Goal: Transaction & Acquisition: Book appointment/travel/reservation

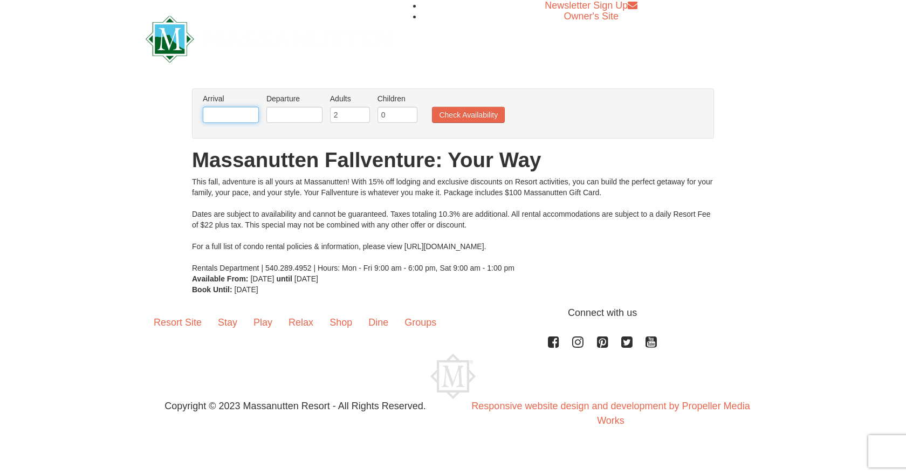
click at [250, 120] on input "text" at bounding box center [231, 115] width 56 height 16
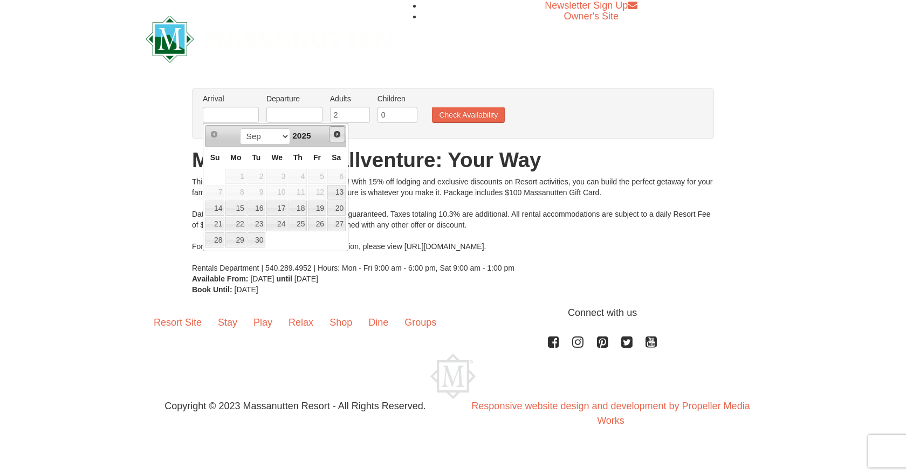
click at [341, 134] on span "Next" at bounding box center [337, 134] width 9 height 9
click at [317, 221] on link "24" at bounding box center [317, 224] width 18 height 15
type input "[DATE]"
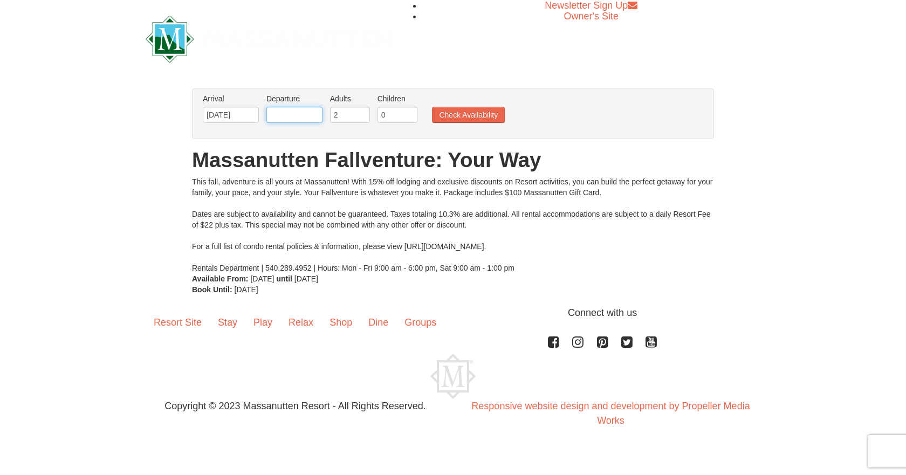
click at [308, 119] on input "text" at bounding box center [294, 115] width 56 height 16
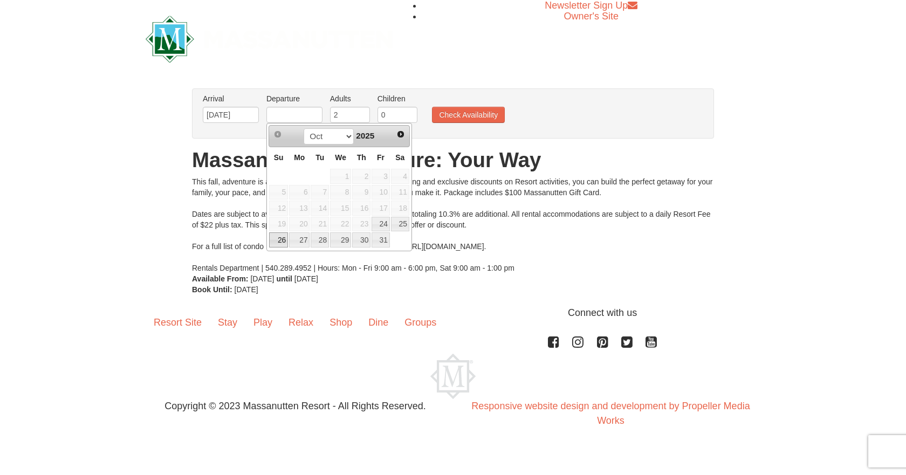
click at [282, 243] on link "26" at bounding box center [278, 239] width 19 height 15
type input "[DATE]"
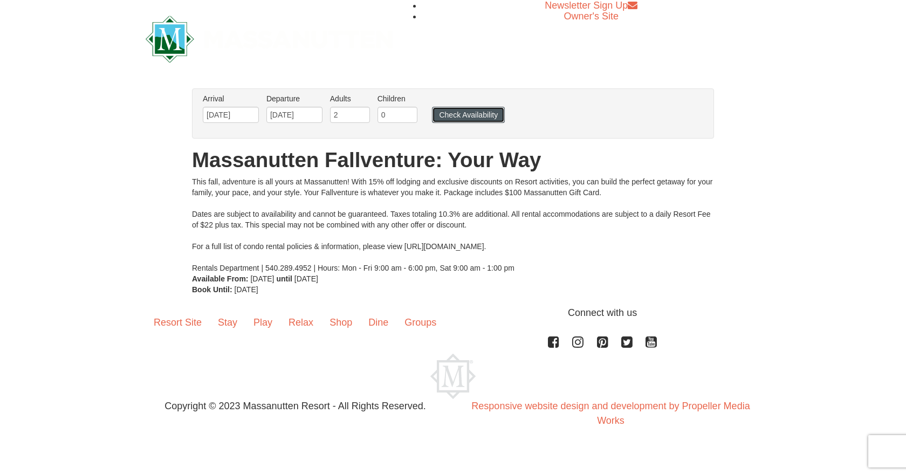
click at [494, 113] on button "Check Availability" at bounding box center [468, 115] width 73 height 16
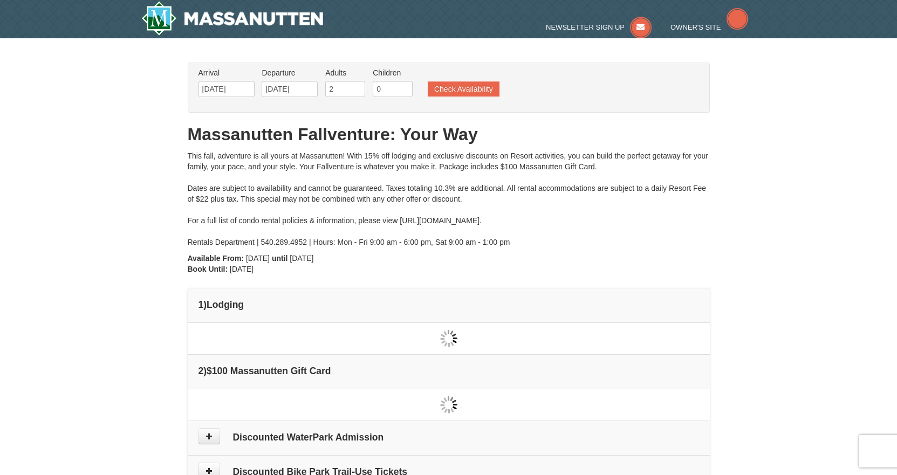
type input "[DATE]"
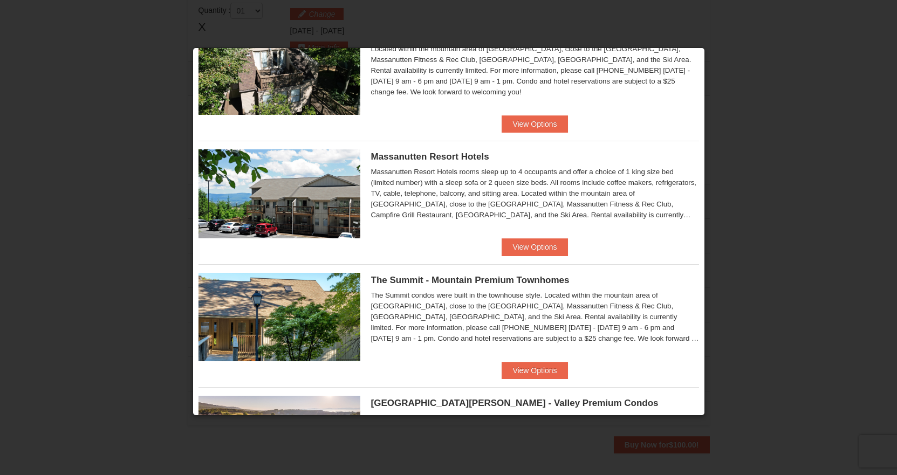
scroll to position [324, 0]
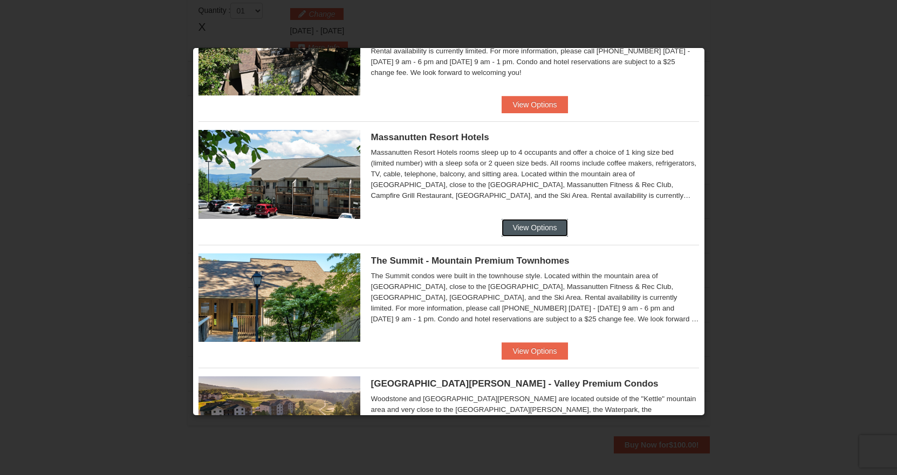
click at [523, 223] on button "View Options" at bounding box center [534, 227] width 66 height 17
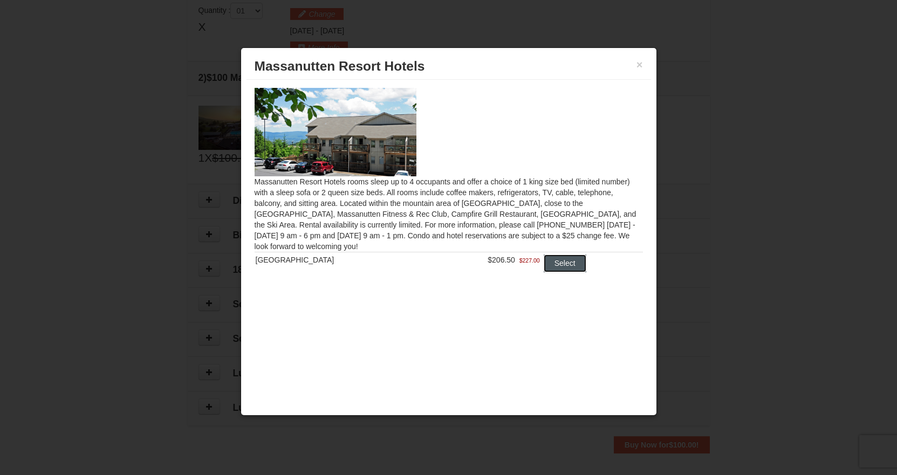
click at [561, 263] on button "Select" at bounding box center [565, 263] width 43 height 17
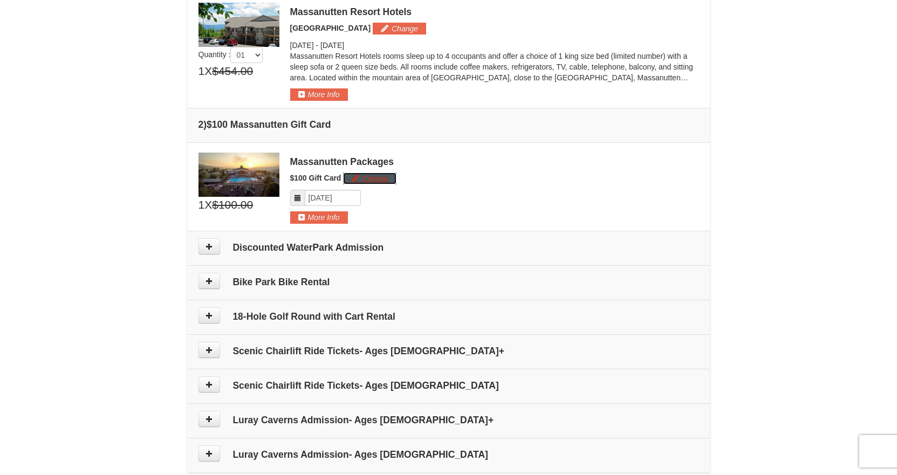
click at [368, 178] on button "Change" at bounding box center [369, 179] width 53 height 12
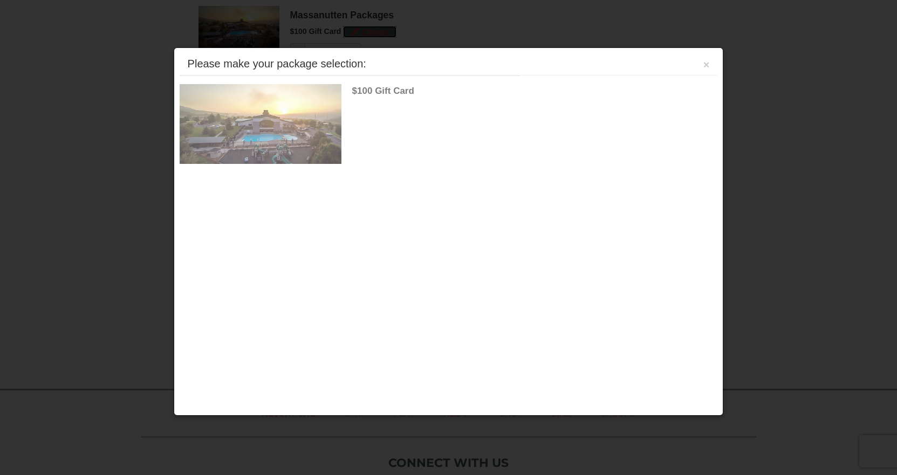
scroll to position [482, 0]
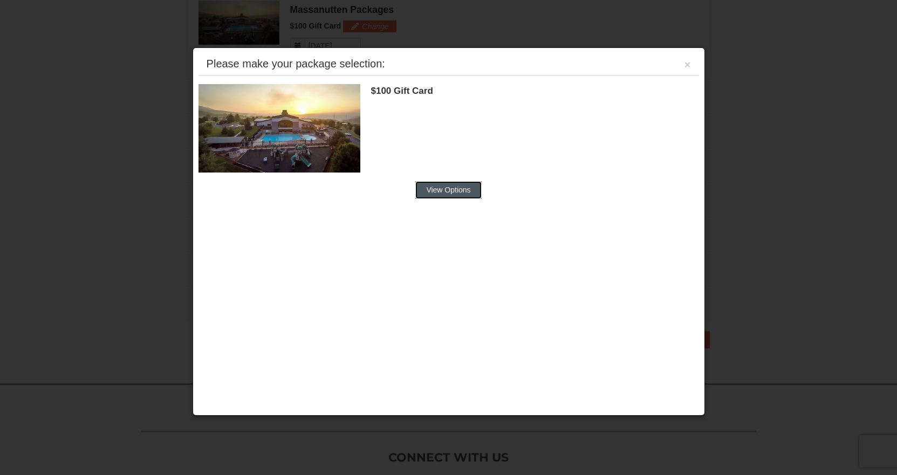
click at [434, 190] on button "View Options" at bounding box center [448, 189] width 66 height 17
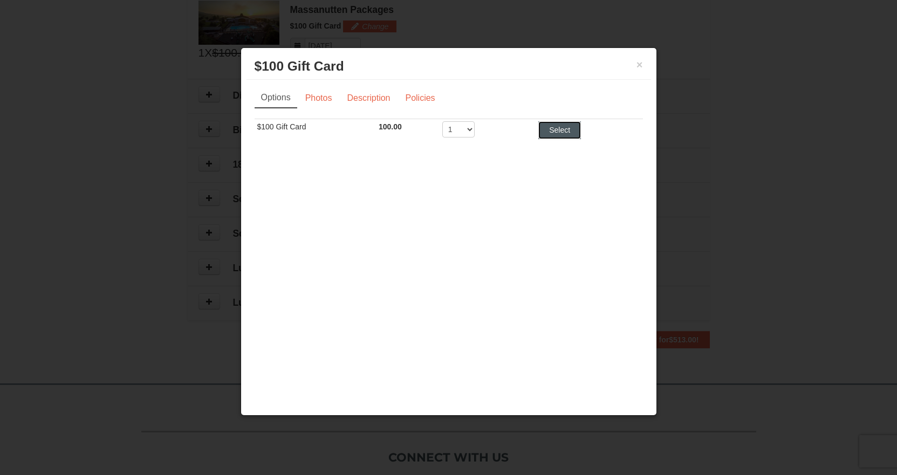
click at [555, 133] on button "Select" at bounding box center [559, 129] width 43 height 17
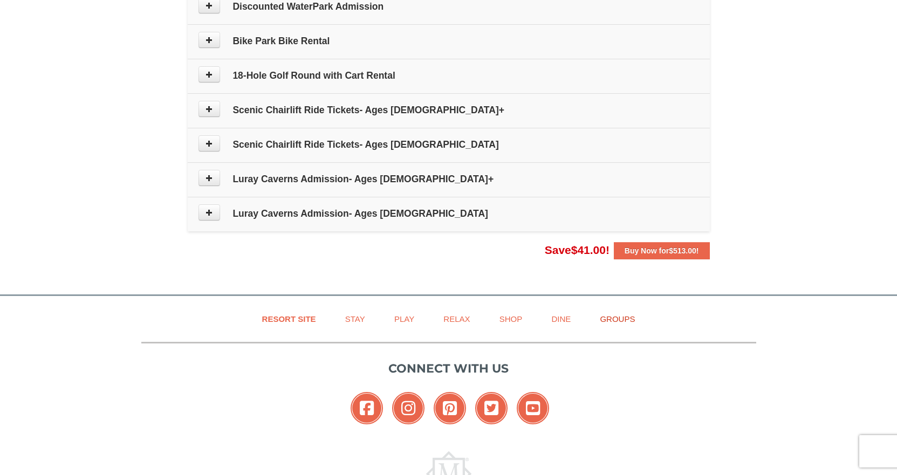
scroll to position [589, 0]
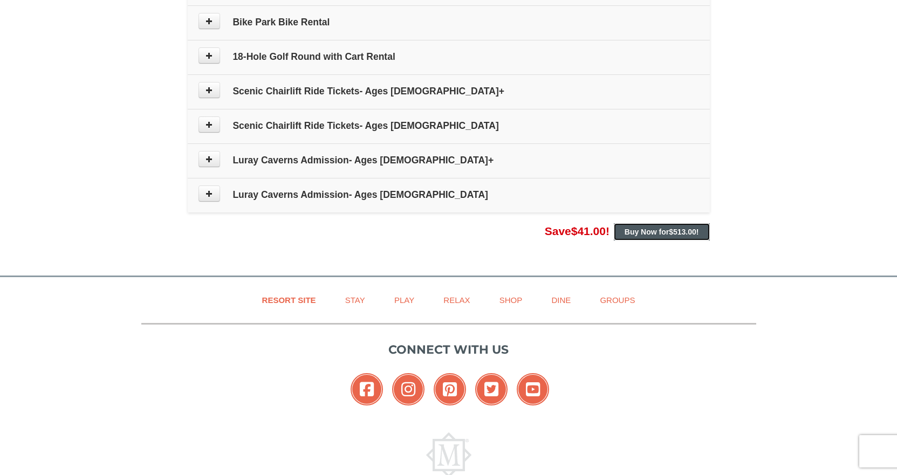
click at [653, 238] on button "Buy Now for $513.00 !" at bounding box center [662, 231] width 96 height 17
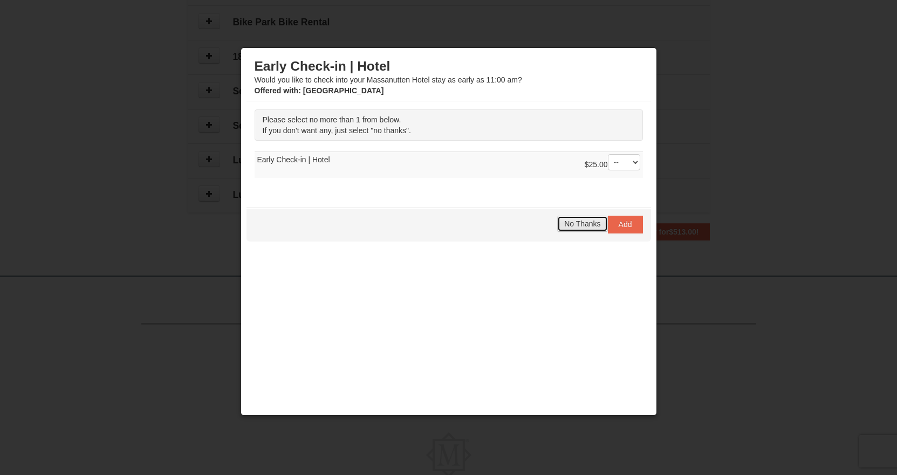
click at [570, 220] on span "No Thanks" at bounding box center [582, 223] width 36 height 9
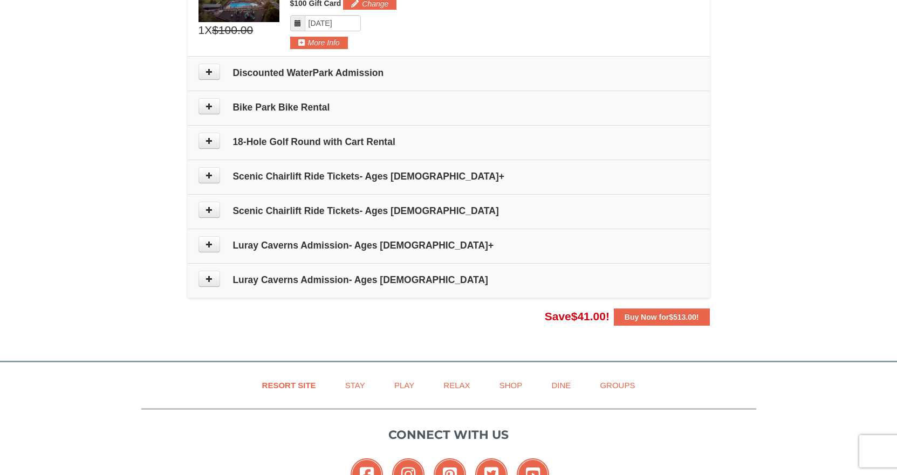
scroll to position [337, 0]
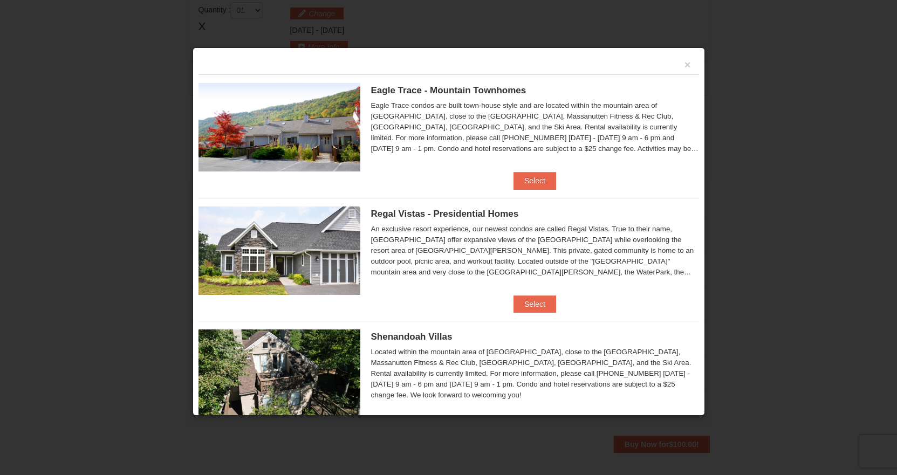
scroll to position [320, 0]
click at [684, 64] on button "×" at bounding box center [687, 64] width 6 height 11
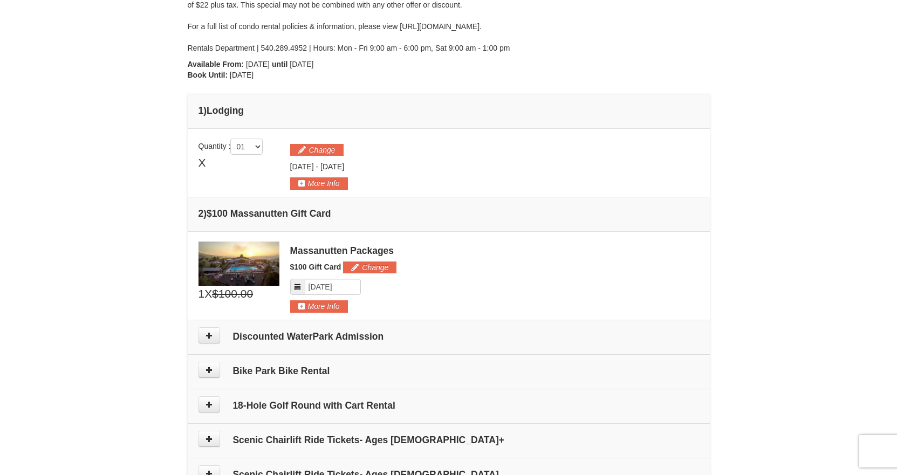
scroll to position [212, 0]
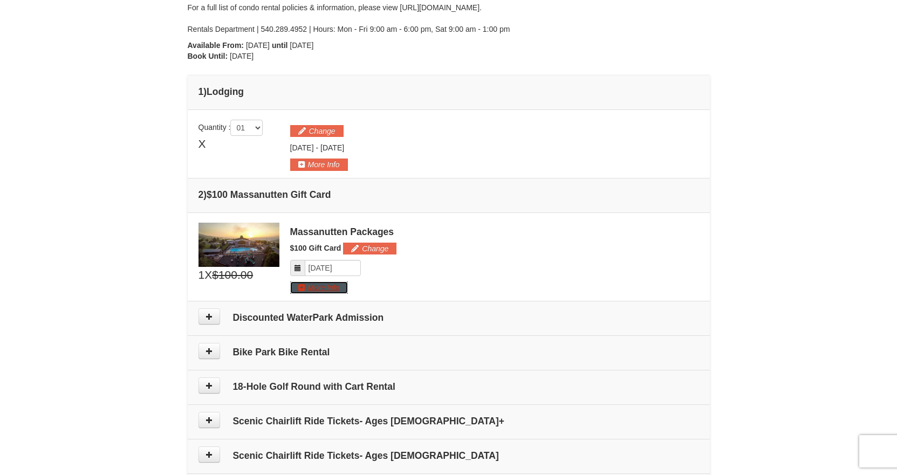
click at [334, 292] on button "More Info" at bounding box center [319, 287] width 58 height 12
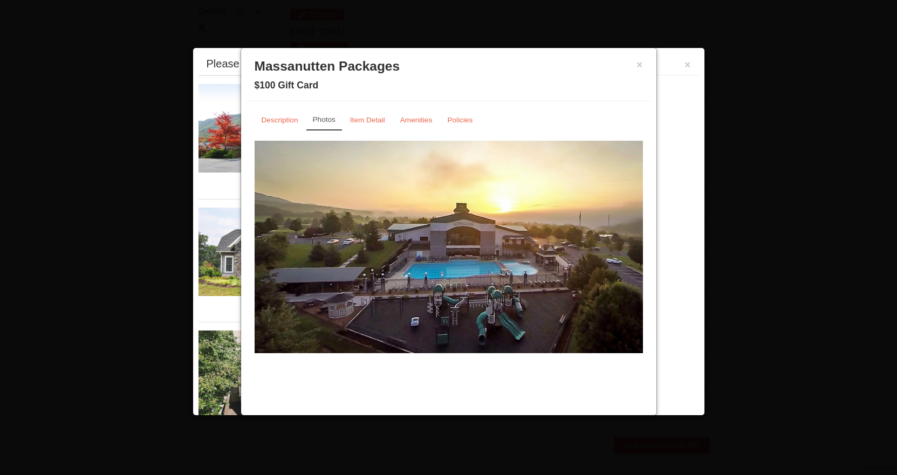
scroll to position [332, 0]
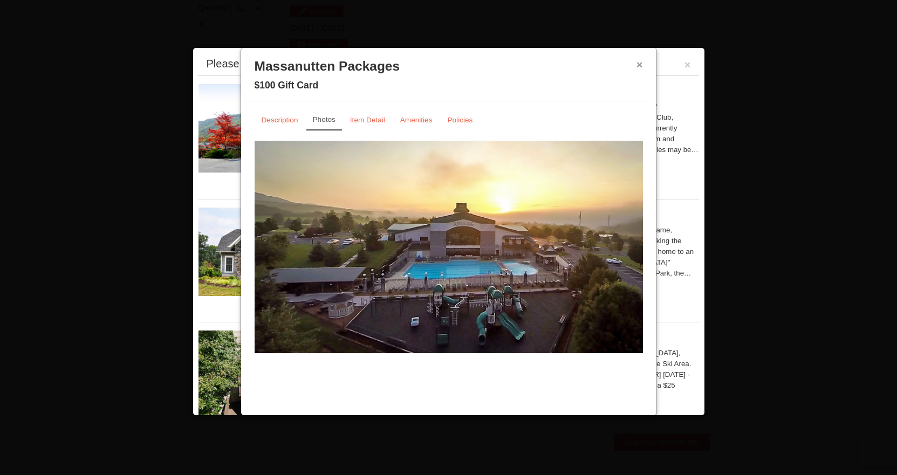
click at [641, 65] on button "×" at bounding box center [639, 64] width 6 height 11
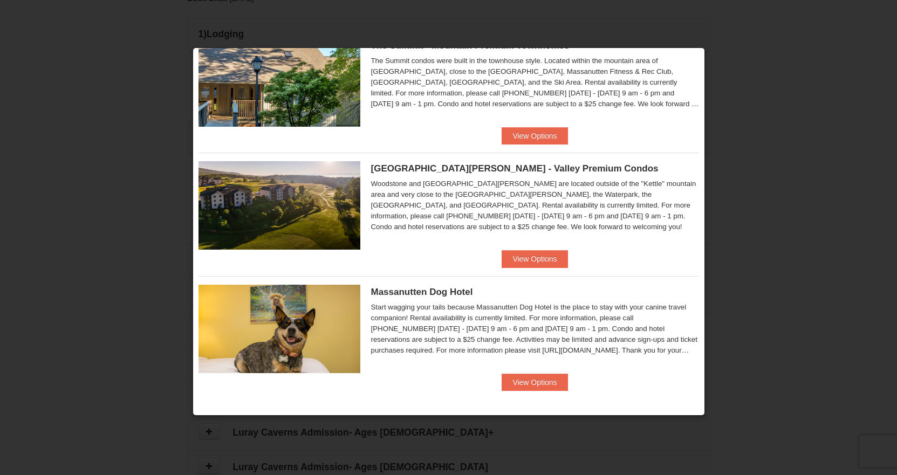
scroll to position [0, 0]
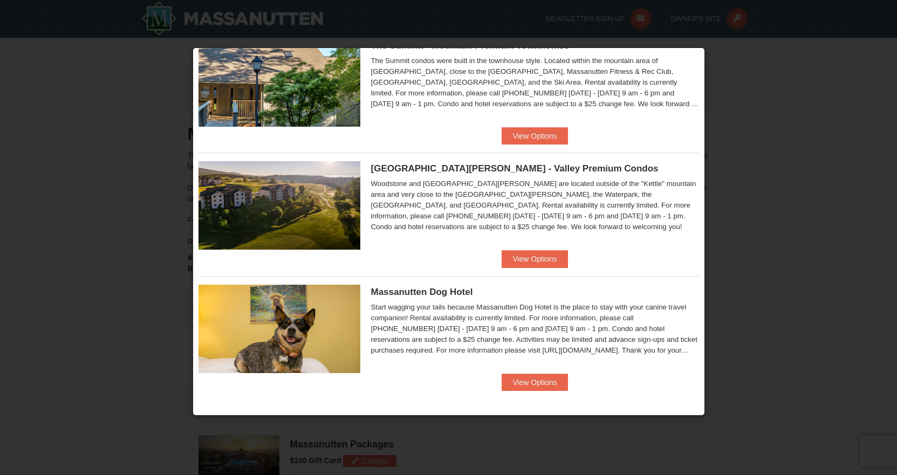
drag, startPoint x: 726, startPoint y: 185, endPoint x: 765, endPoint y: 199, distance: 41.3
click at [729, 186] on div at bounding box center [448, 237] width 897 height 475
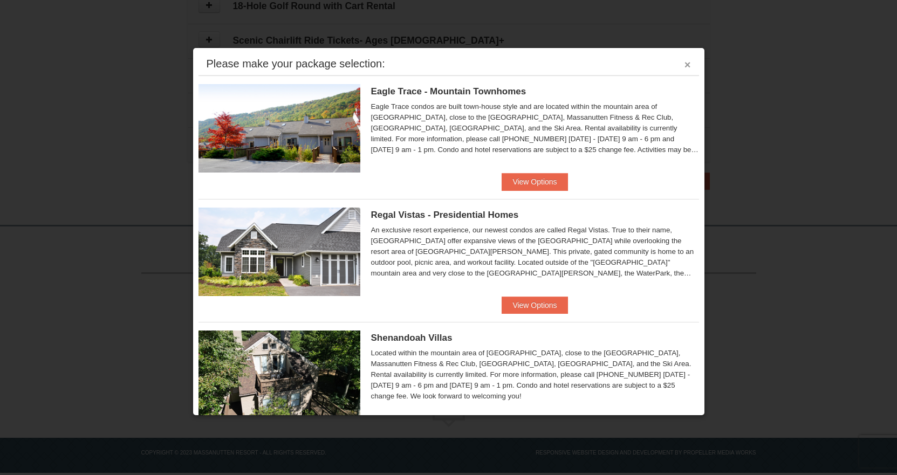
click at [684, 61] on button "×" at bounding box center [687, 64] width 6 height 11
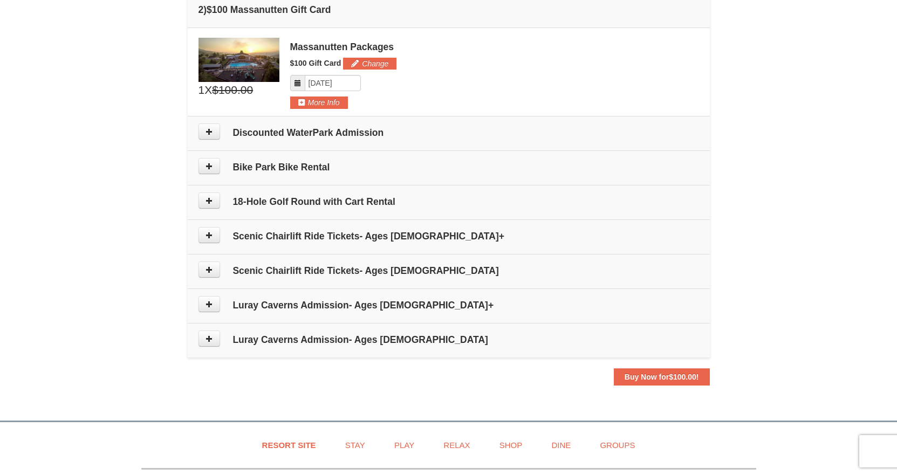
scroll to position [324, 0]
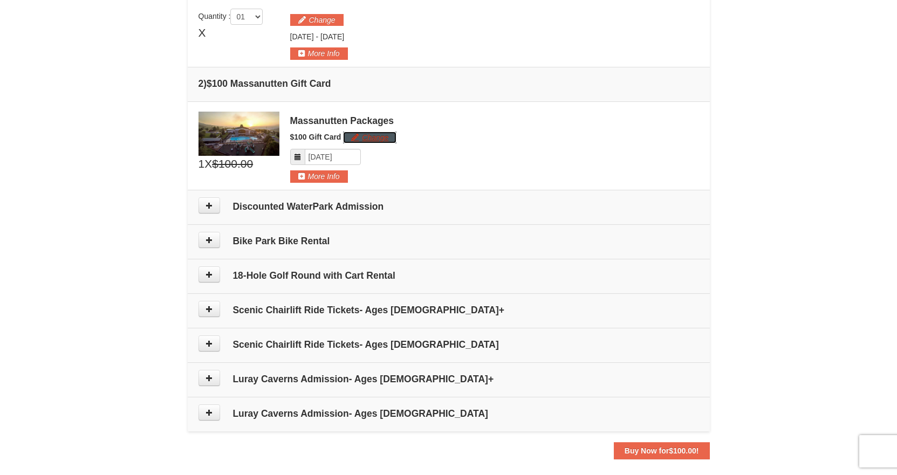
click at [356, 137] on button "Change" at bounding box center [369, 138] width 53 height 12
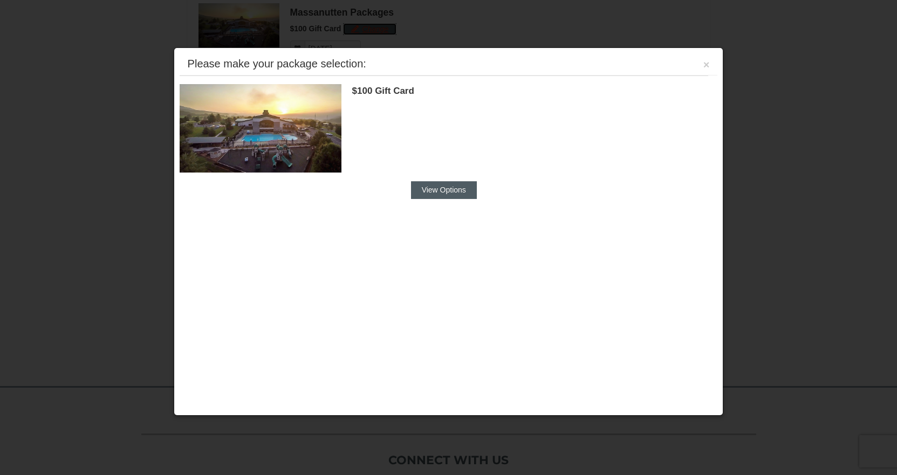
scroll to position [435, 0]
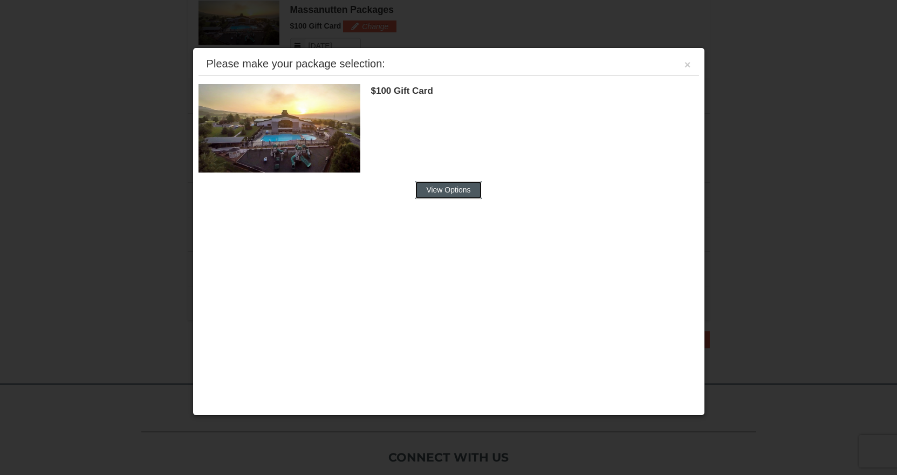
click at [437, 185] on button "View Options" at bounding box center [448, 189] width 66 height 17
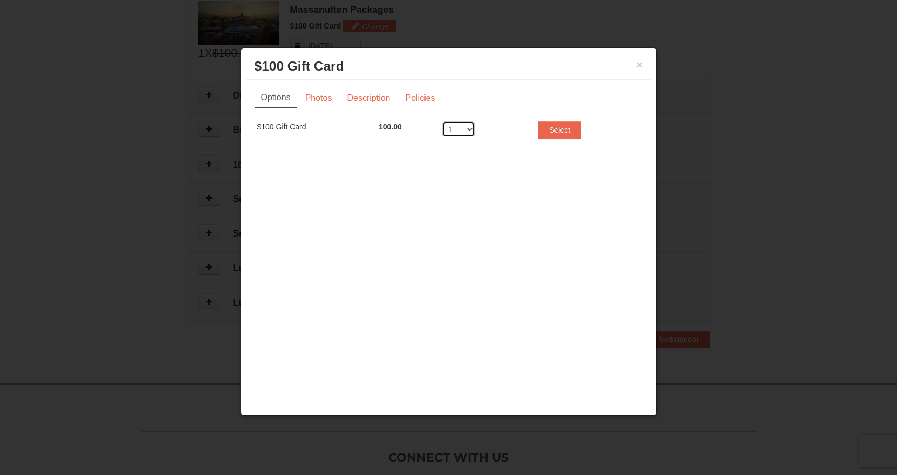
click at [445, 125] on select "1 2 3 4 5 6 7 8 9 10 11 12 13 14 15 16 17 18 19 20" at bounding box center [458, 129] width 32 height 16
click at [539, 173] on div "× $100 Gift Card Massanutten Packages Options Photos Description Policies Sorry…" at bounding box center [449, 231] width 416 height 368
click at [641, 64] on button "×" at bounding box center [639, 64] width 6 height 11
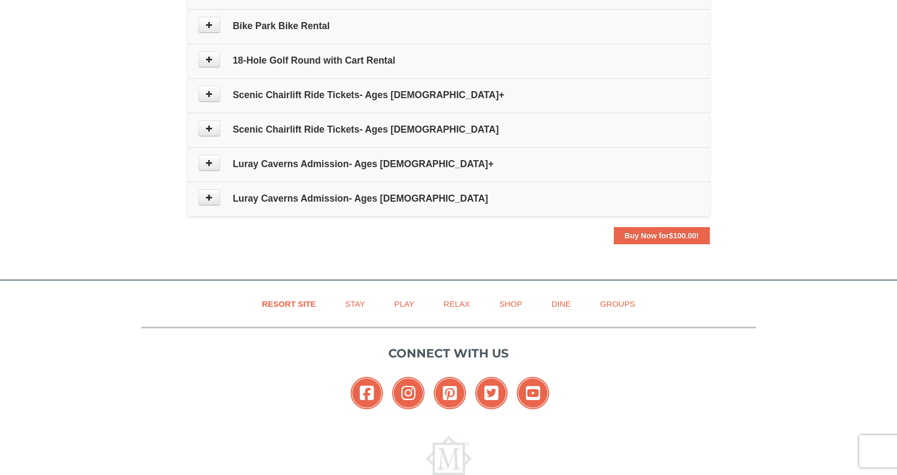
scroll to position [539, 0]
click at [675, 239] on button "Buy Now for $100.00 !" at bounding box center [662, 234] width 96 height 17
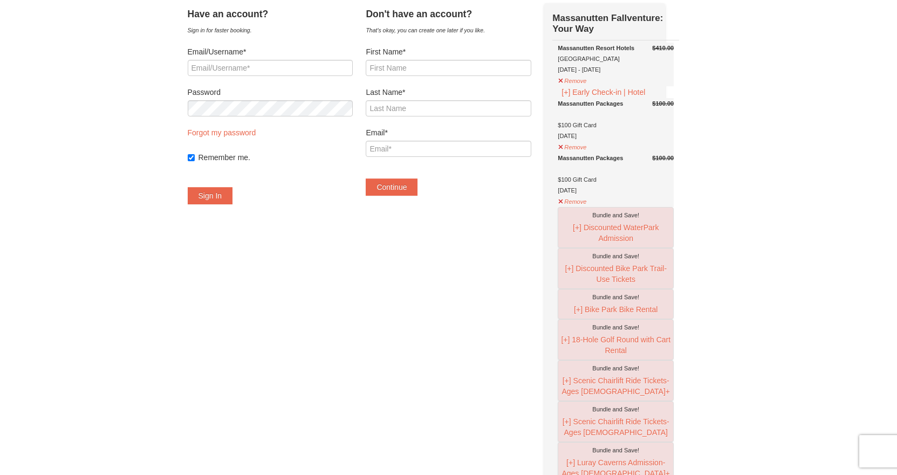
scroll to position [54, 0]
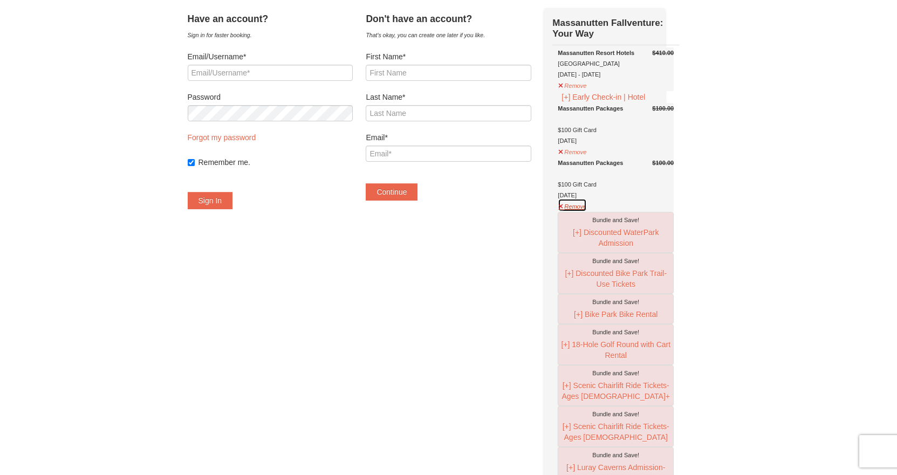
click at [579, 212] on button "Remove" at bounding box center [572, 204] width 29 height 13
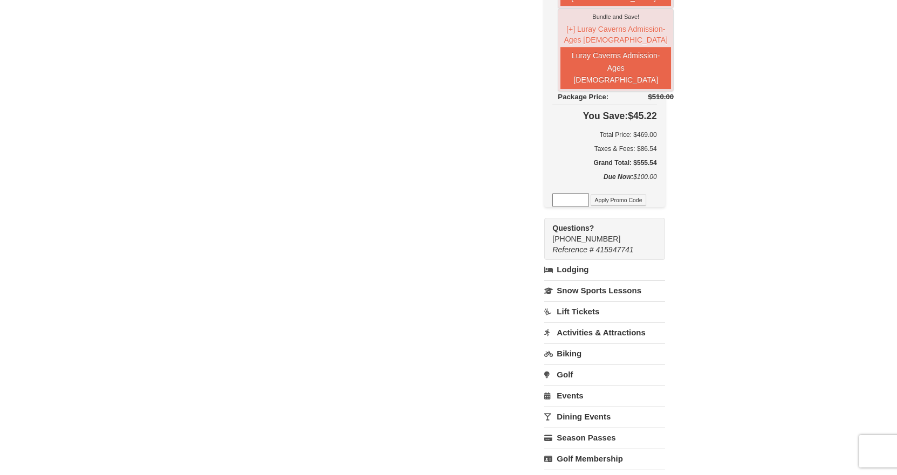
scroll to position [539, 0]
